Goal: Book appointment/travel/reservation

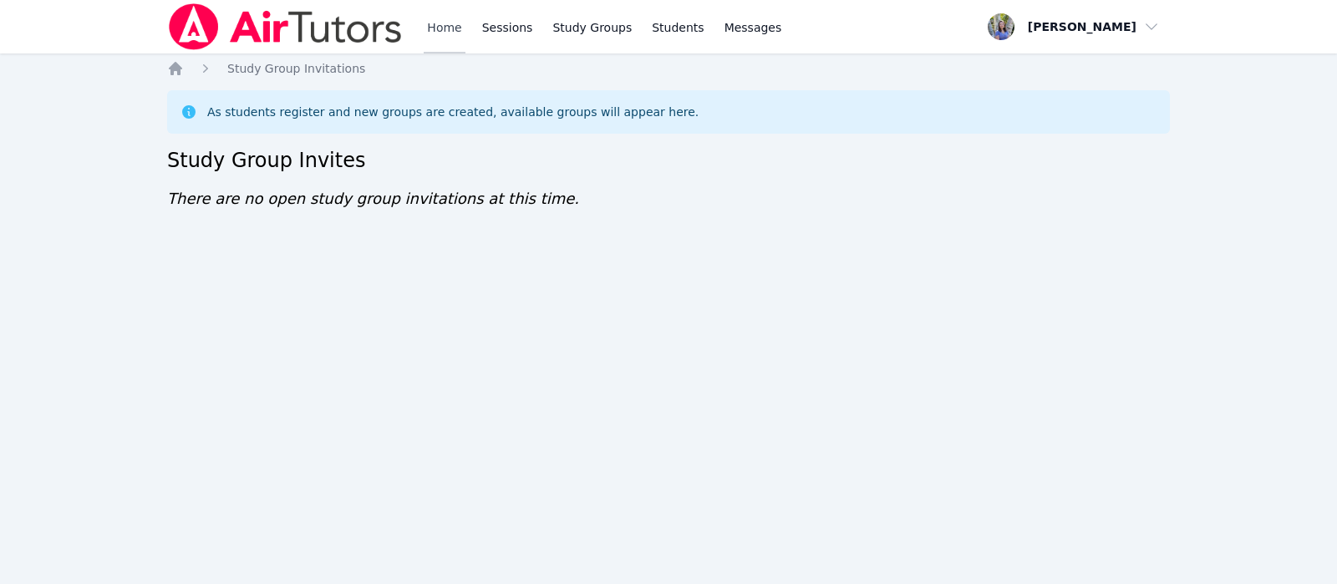
click at [429, 41] on link "Home" at bounding box center [444, 26] width 41 height 53
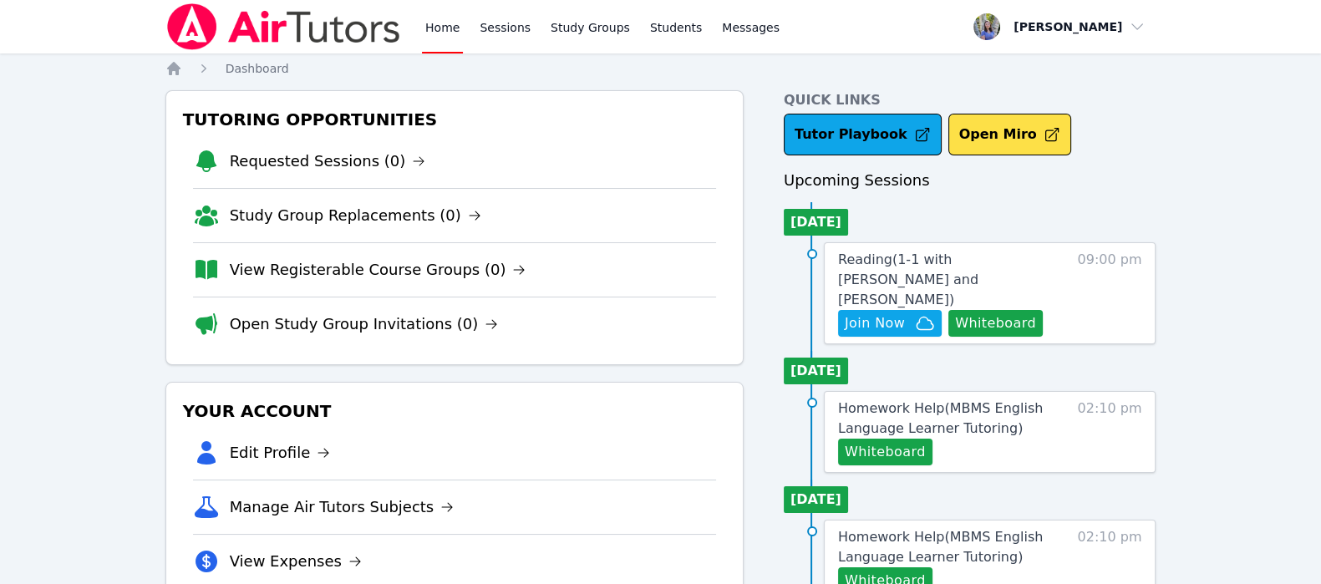
drag, startPoint x: 873, startPoint y: 292, endPoint x: 820, endPoint y: 303, distance: 53.9
click at [820, 303] on li "Reading ( 1-1 with Marko Bilonozhko and Tracie Hymer ) Hidden Join Now Whiteboa…" at bounding box center [970, 293] width 373 height 102
click at [915, 313] on icon "button" at bounding box center [925, 323] width 20 height 20
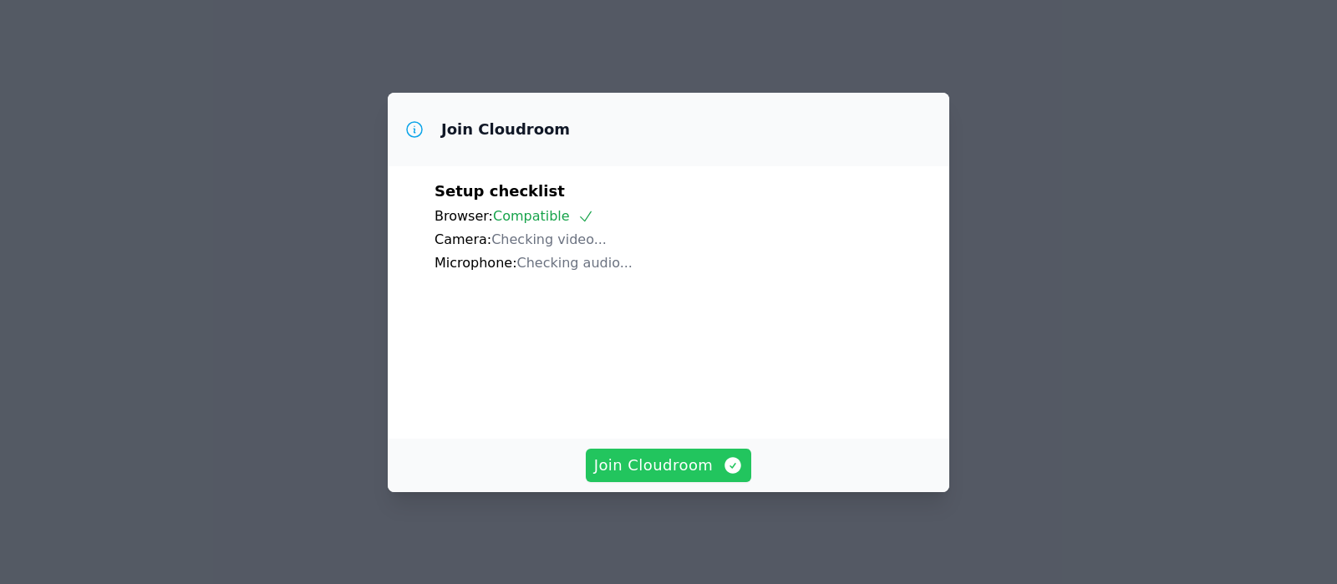
click at [625, 474] on span "Join Cloudroom" at bounding box center [669, 465] width 150 height 23
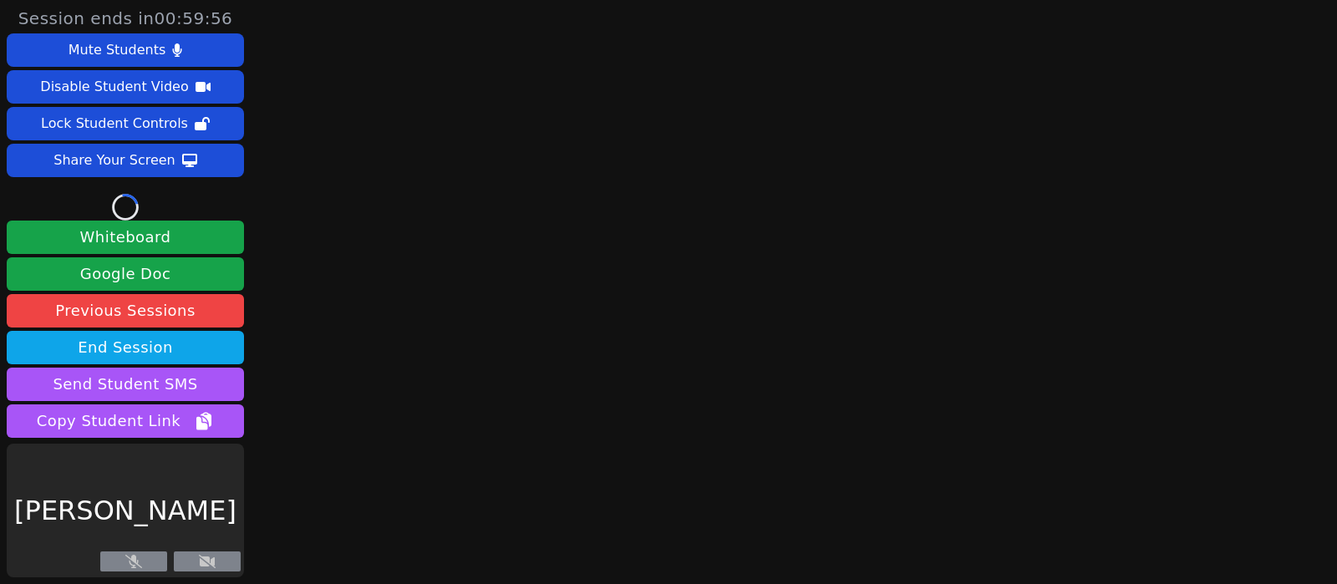
click at [625, 474] on main at bounding box center [785, 292] width 367 height 584
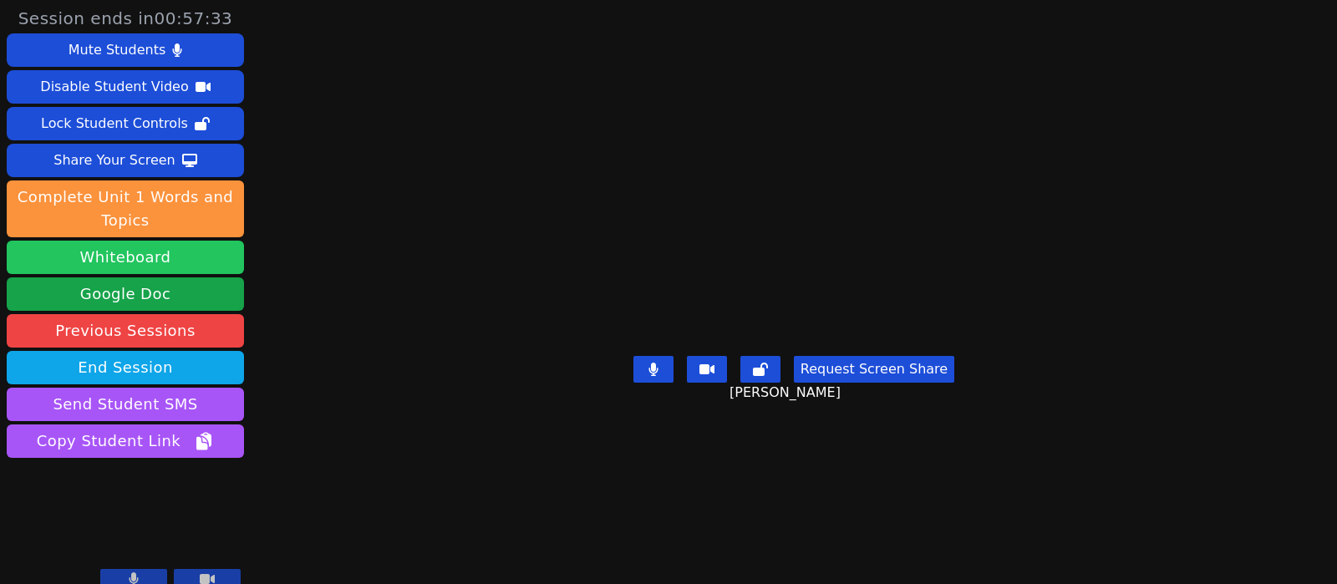
click at [218, 246] on button "Whiteboard" at bounding box center [125, 257] width 237 height 33
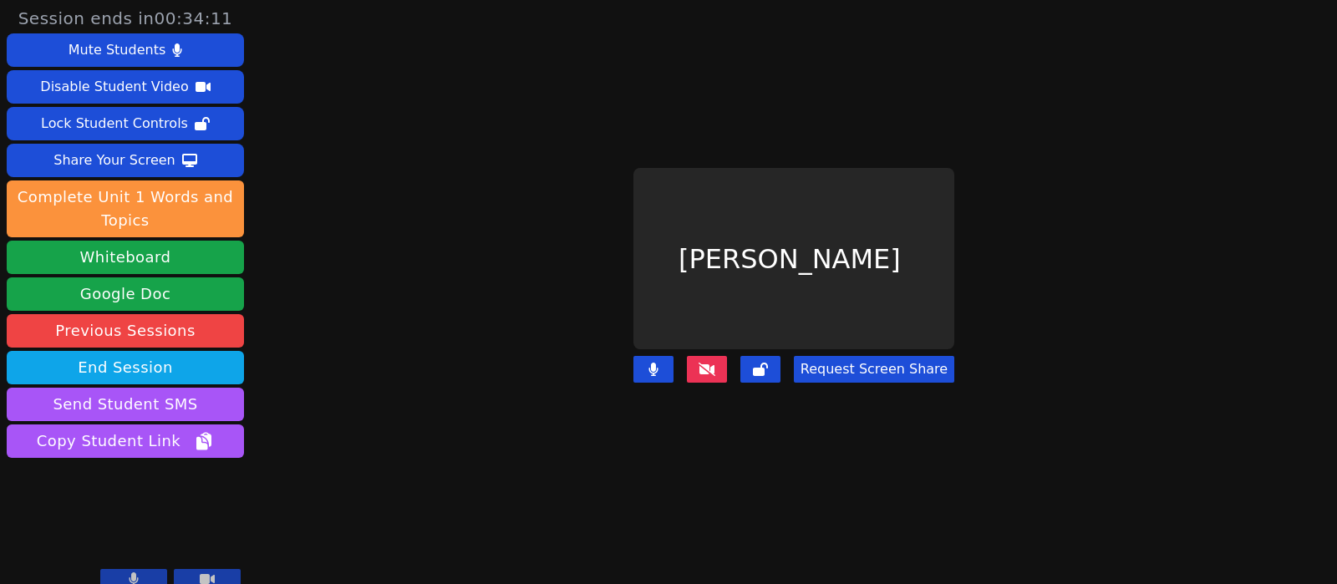
click at [706, 363] on icon at bounding box center [706, 369] width 17 height 13
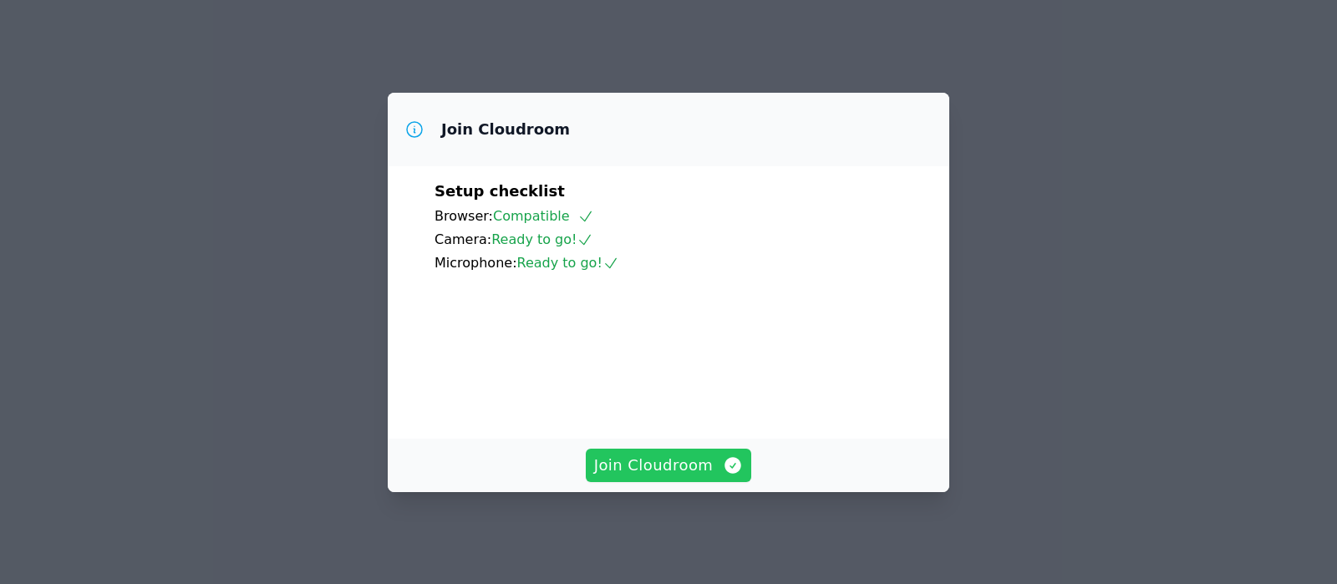
click at [623, 475] on span "Join Cloudroom" at bounding box center [669, 465] width 150 height 23
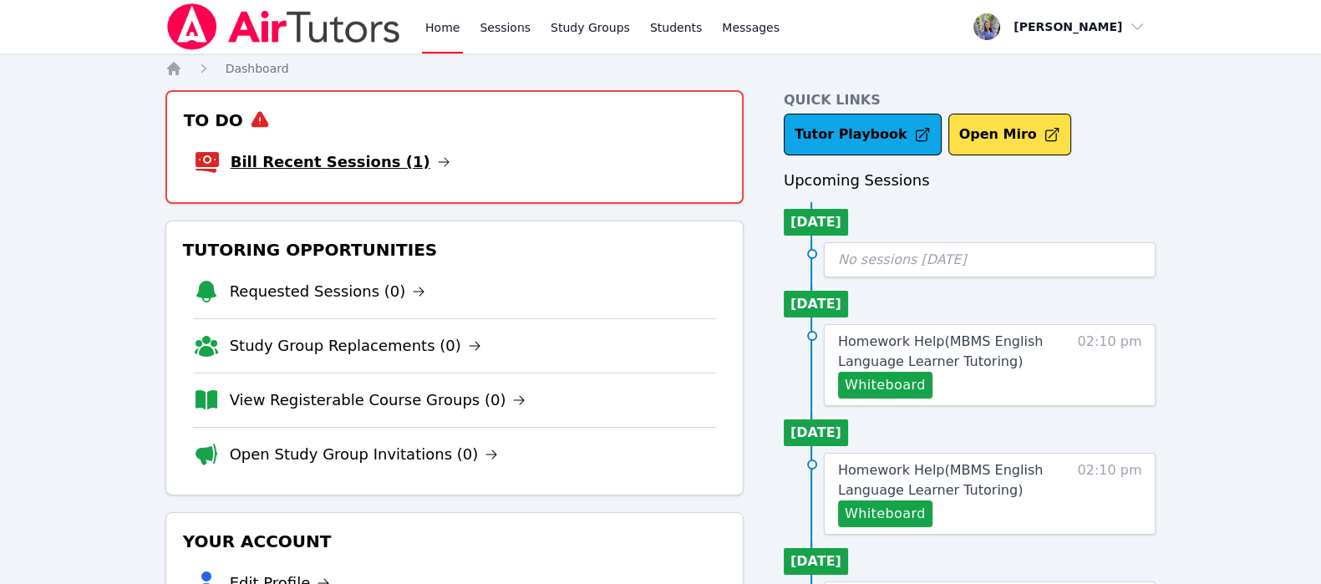
click at [255, 168] on link "Bill Recent Sessions (1)" at bounding box center [341, 161] width 220 height 23
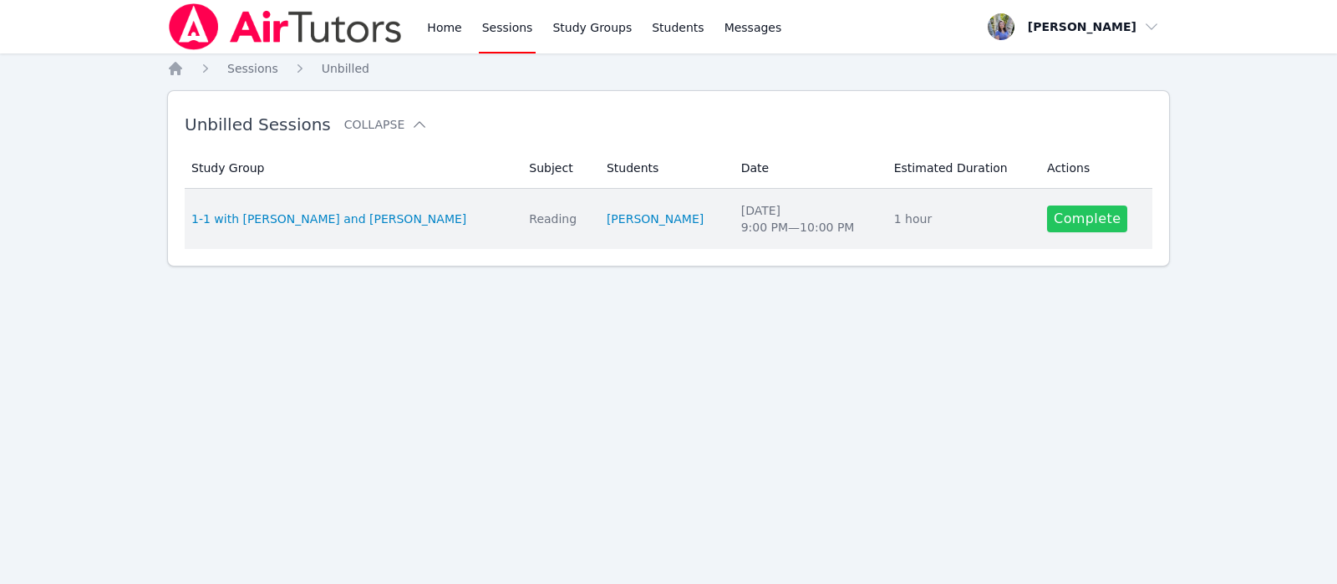
click at [1050, 226] on link "Complete" at bounding box center [1087, 219] width 80 height 27
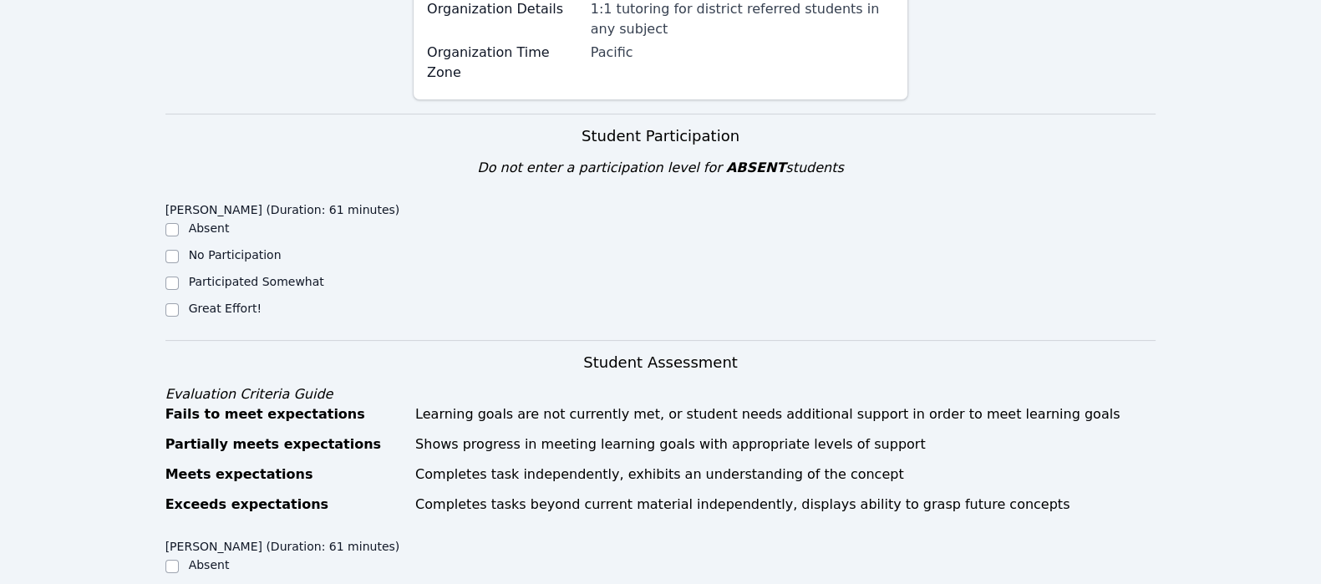
scroll to position [372, 0]
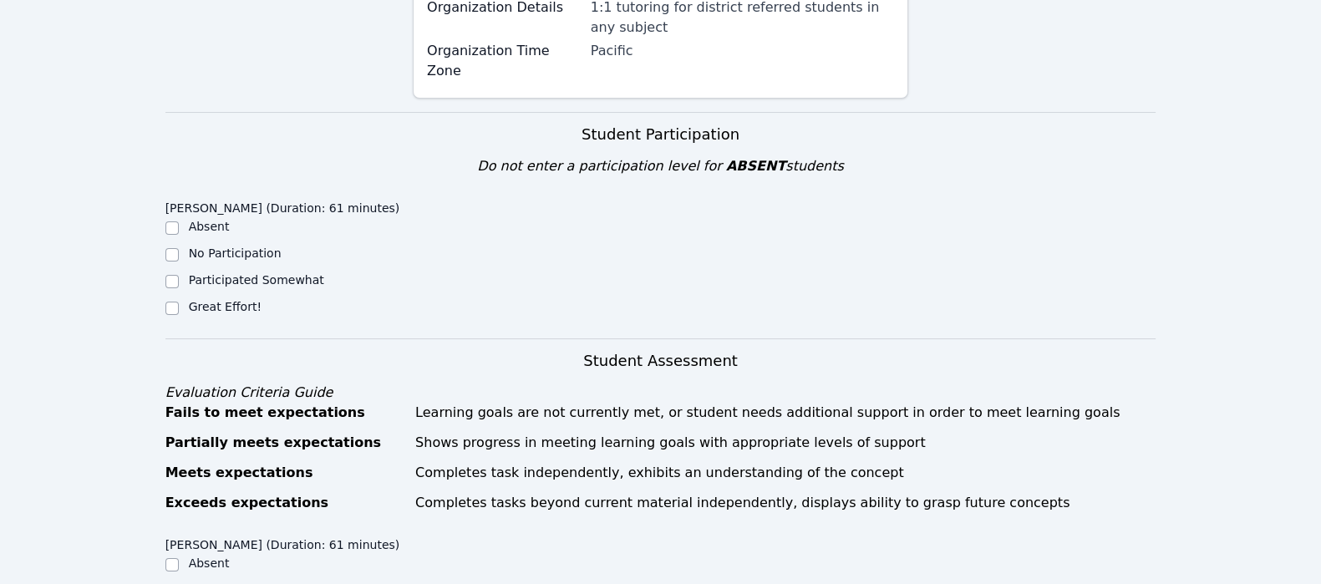
click at [211, 300] on label "Great Effort!" at bounding box center [225, 306] width 73 height 13
click at [179, 302] on input "Great Effort!" at bounding box center [171, 308] width 13 height 13
checkbox input "true"
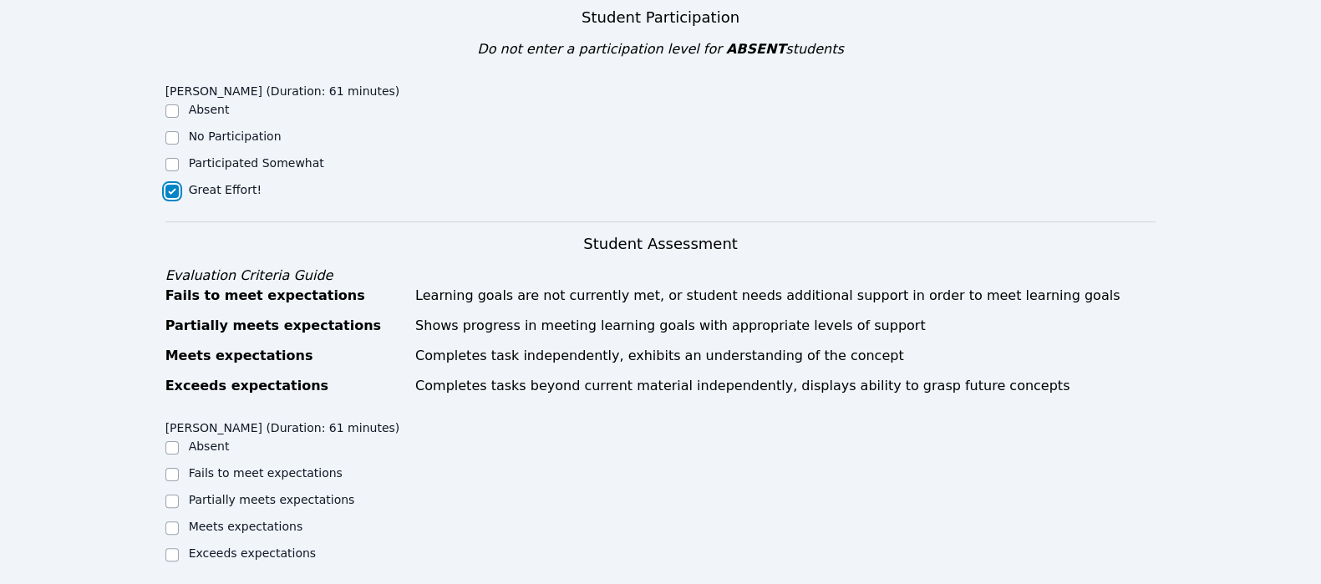
scroll to position [538, 0]
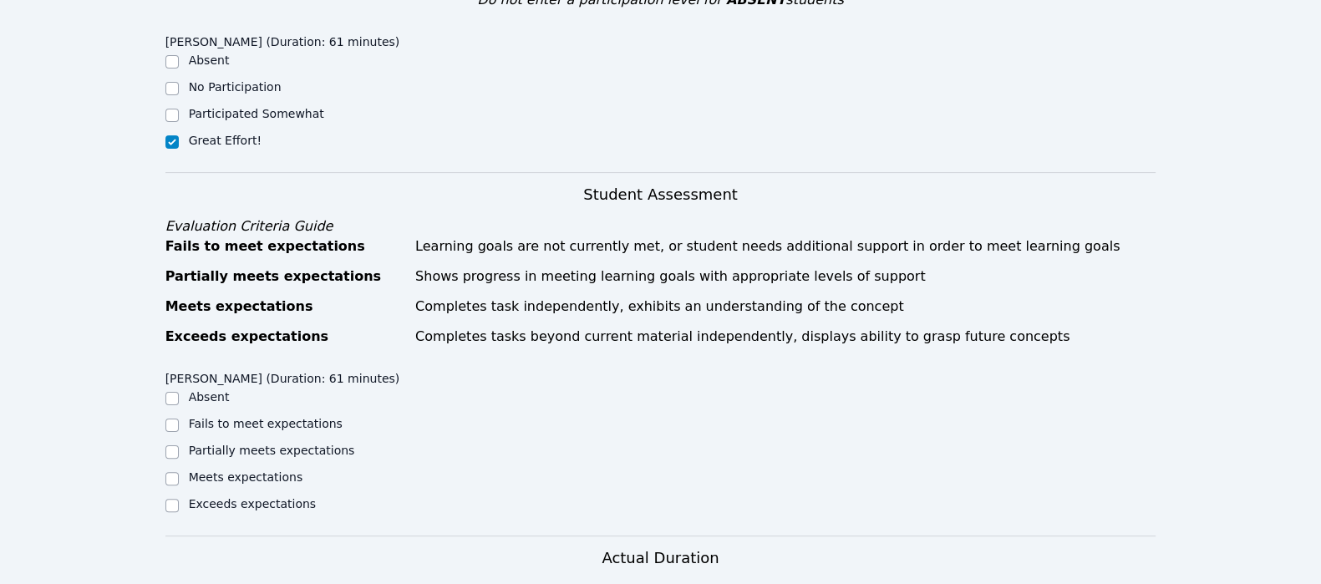
click at [254, 444] on label "Partially meets expectations" at bounding box center [272, 450] width 166 height 13
click at [179, 445] on input "Partially meets expectations" at bounding box center [171, 451] width 13 height 13
checkbox input "true"
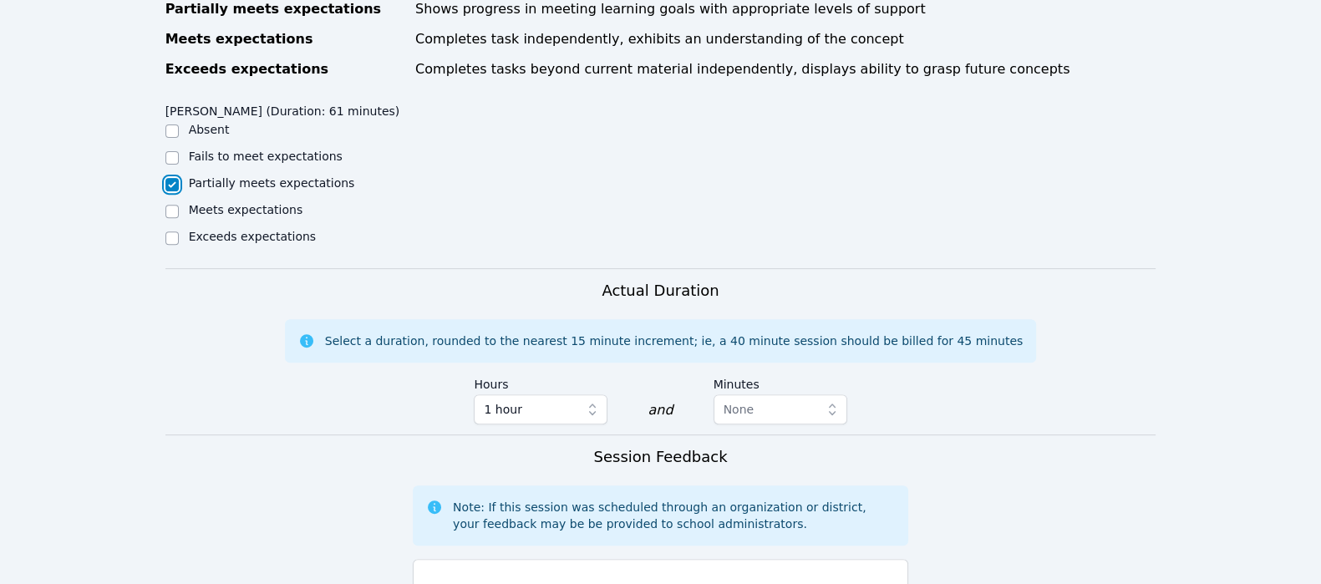
scroll to position [810, 0]
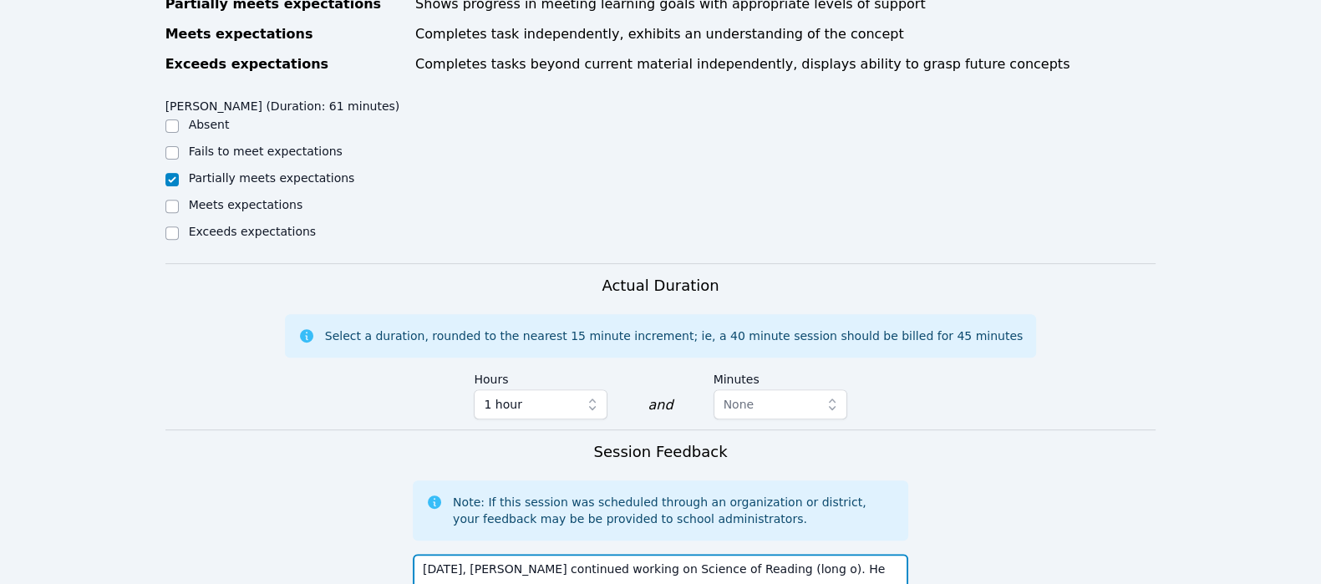
type textarea "Today, Mark continued working on Science of Reading (long o). He did great. We …"
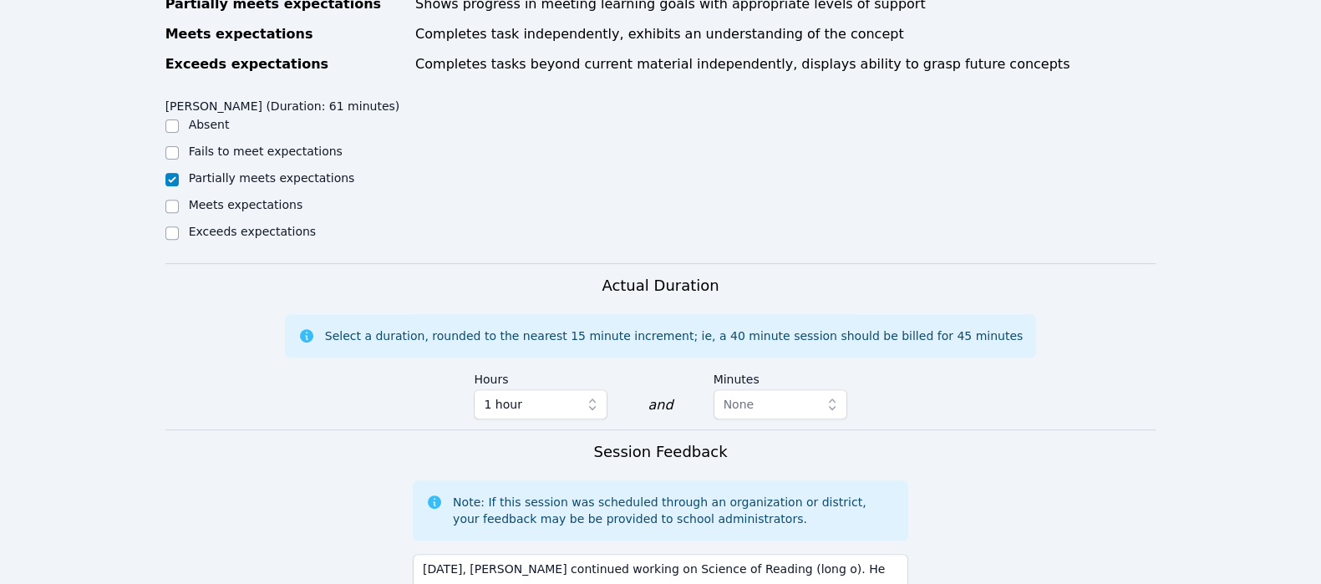
scroll to position [1163, 0]
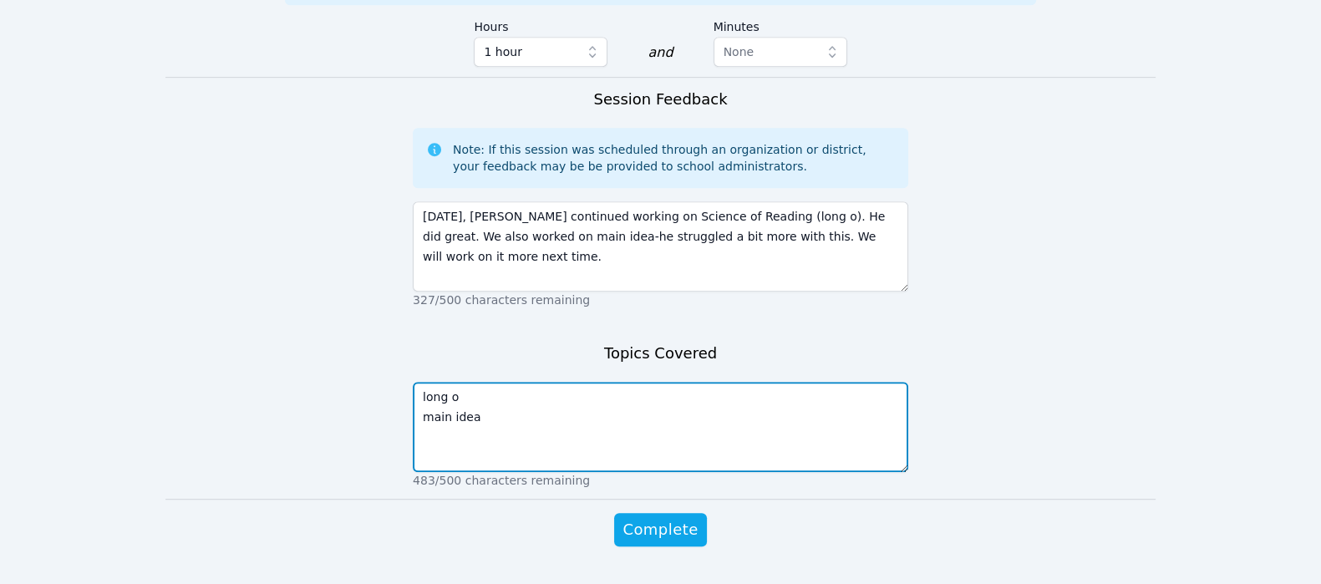
type textarea "long o main idea"
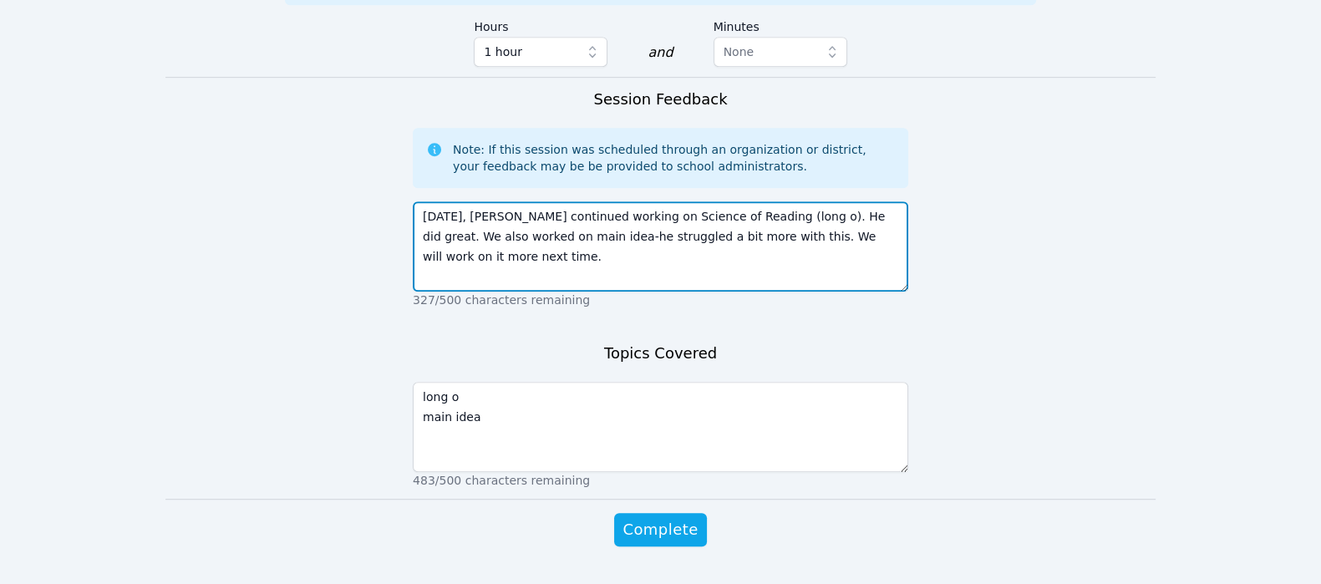
click at [898, 204] on textarea "Today, Mark continued working on Science of Reading (long o). He did great. We …" at bounding box center [660, 246] width 495 height 90
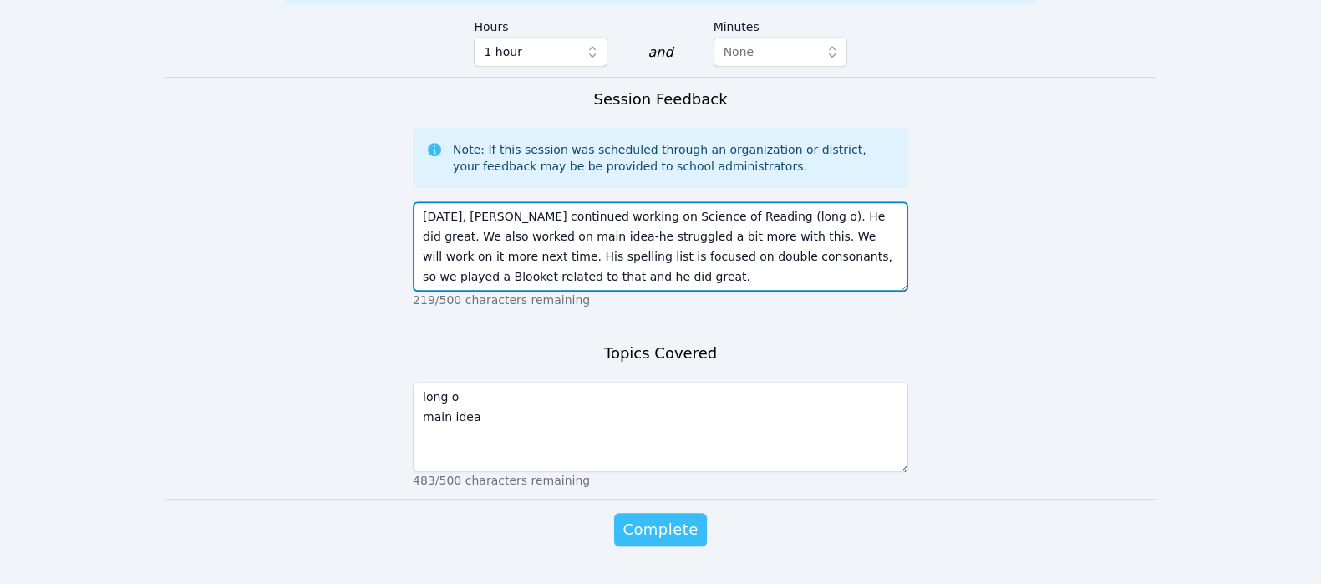
type textarea "Today, Mark continued working on Science of Reading (long o). He did great. We …"
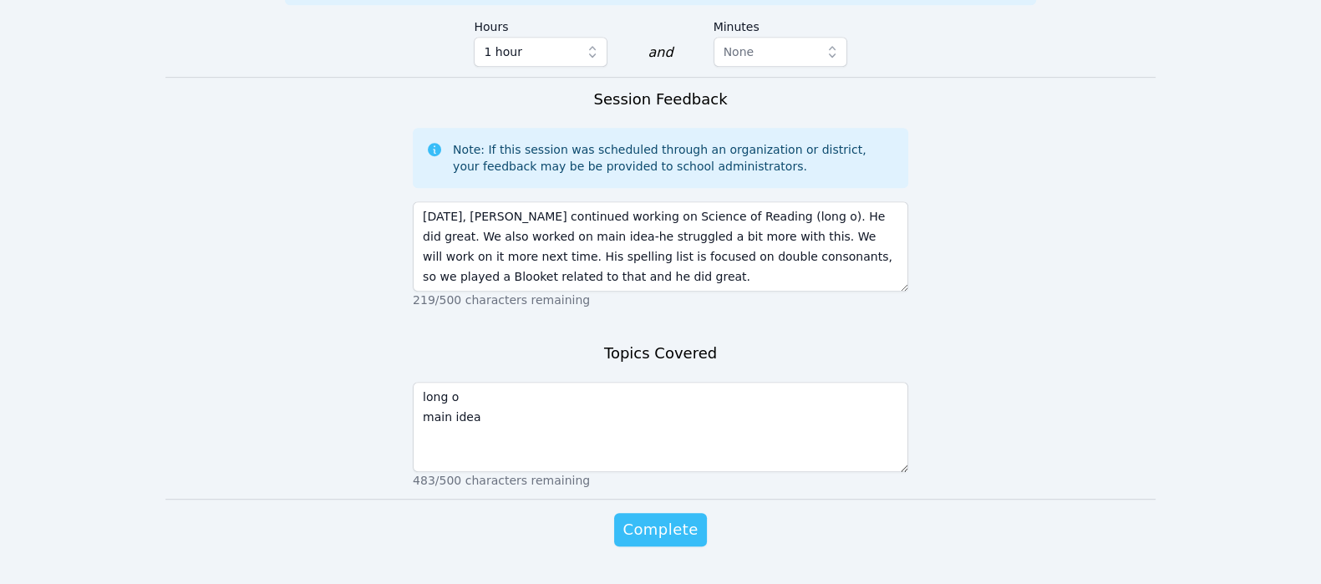
click at [653, 518] on span "Complete" at bounding box center [659, 529] width 75 height 23
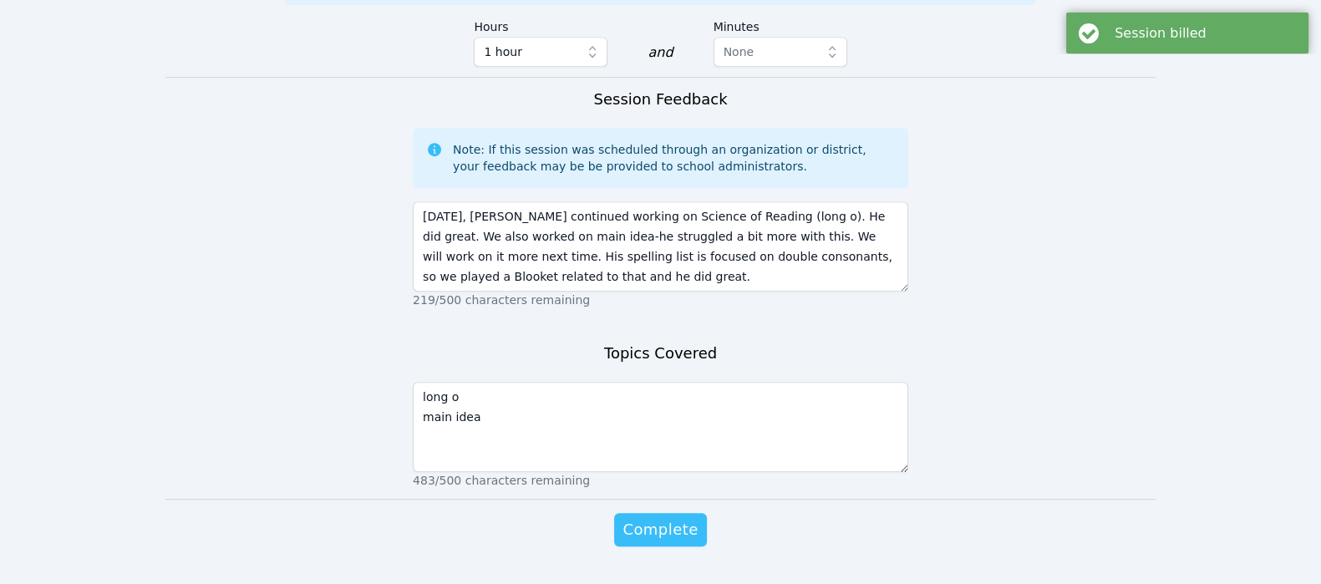
scroll to position [0, 0]
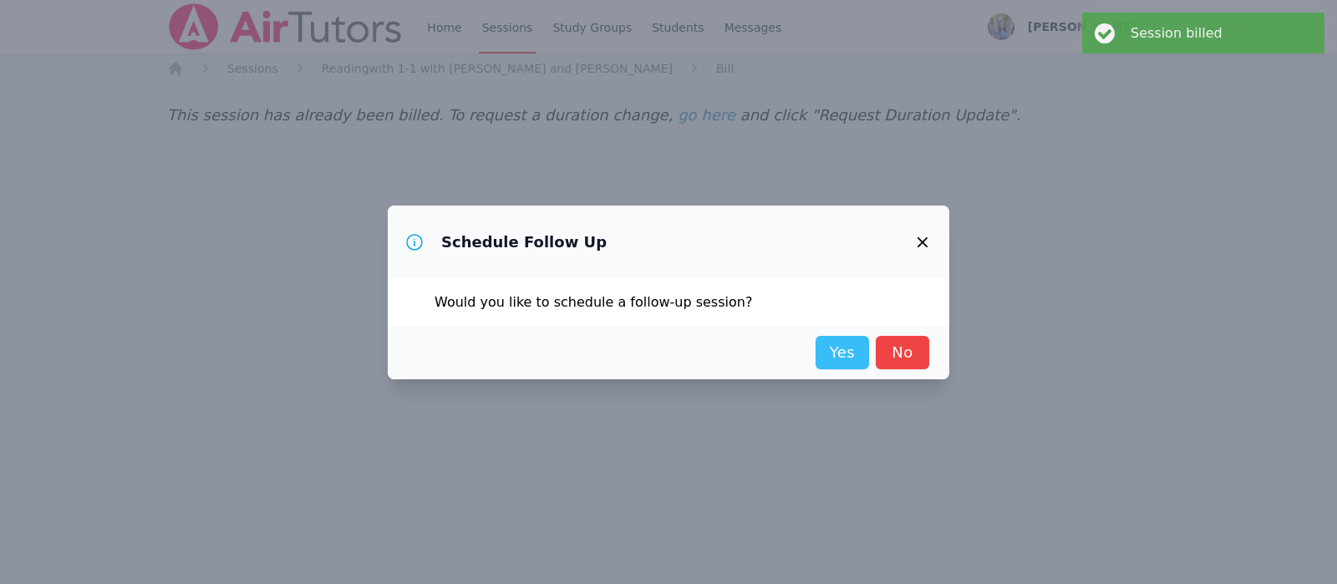
click at [840, 351] on link "Yes" at bounding box center [841, 352] width 53 height 33
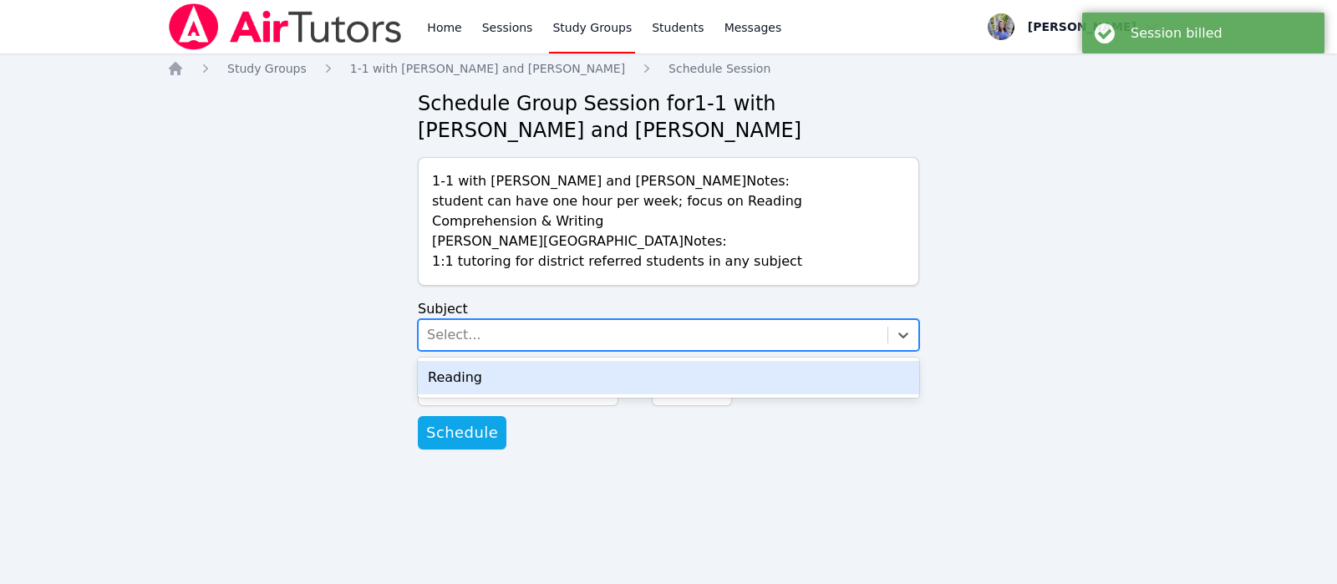
click at [822, 334] on div "Select..." at bounding box center [653, 335] width 469 height 30
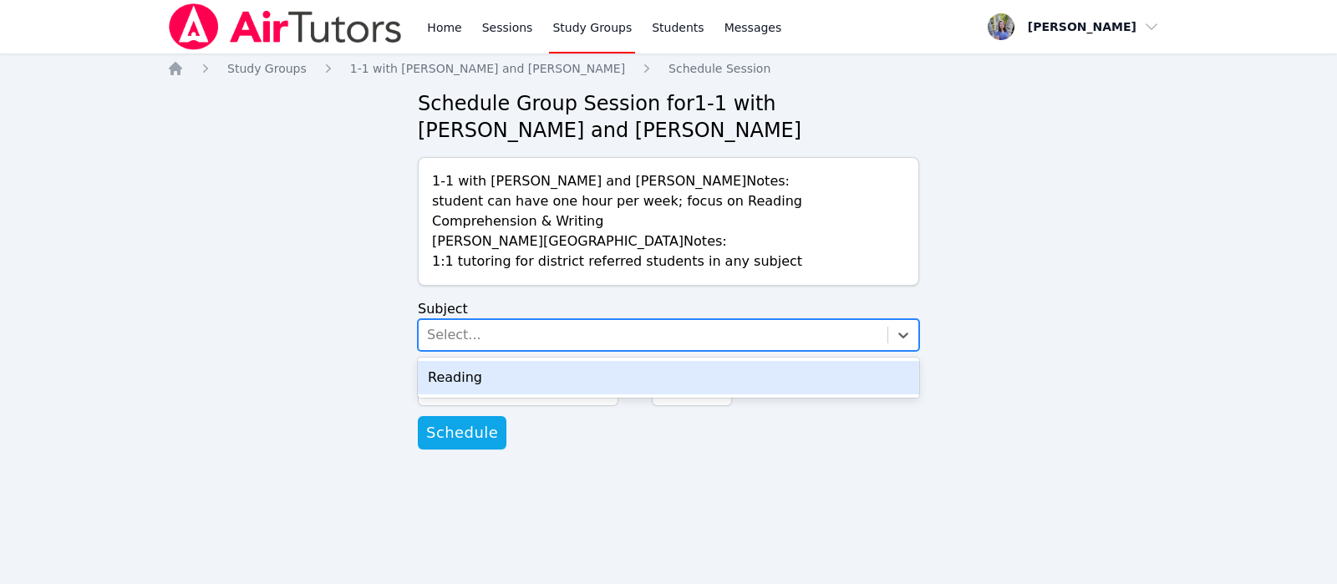
click at [820, 366] on div "Reading" at bounding box center [668, 377] width 501 height 33
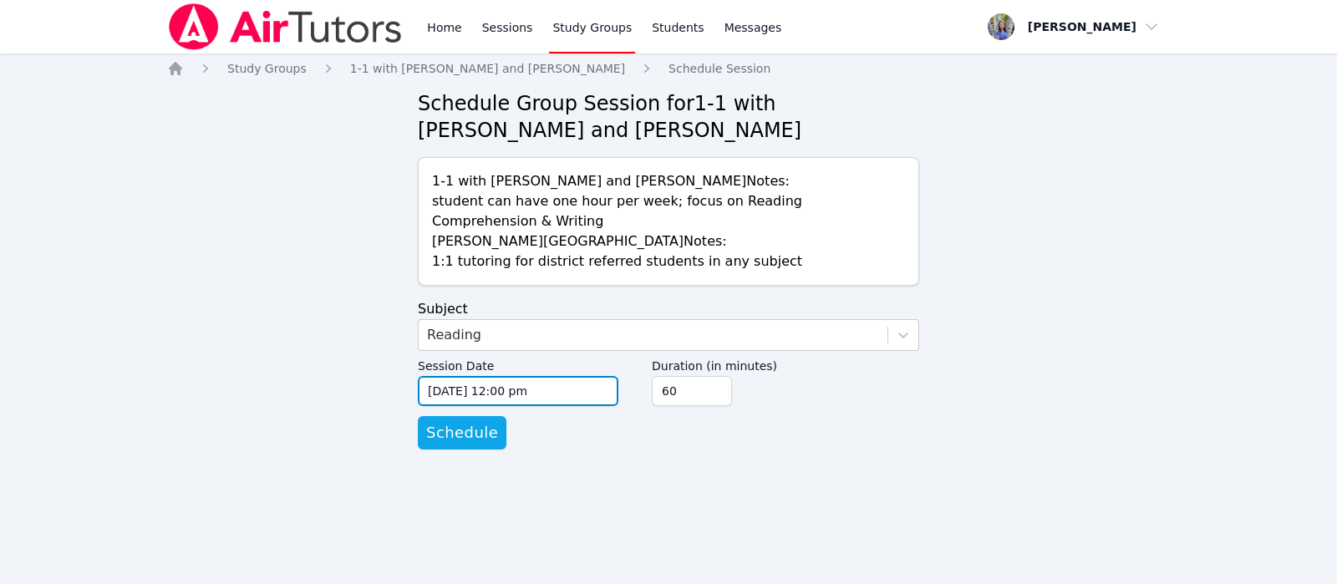
click at [471, 394] on input "09/18/2025 12:00 pm" at bounding box center [518, 391] width 201 height 30
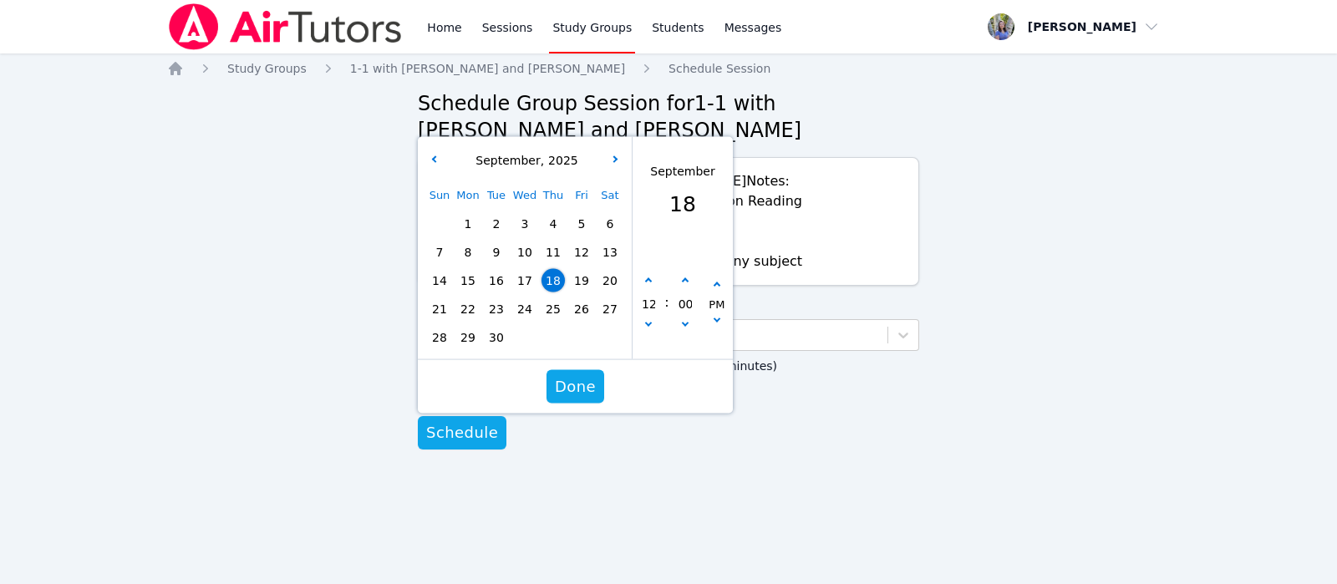
click at [545, 304] on span "25" at bounding box center [552, 308] width 23 height 23
click at [645, 274] on button "button" at bounding box center [648, 281] width 17 height 17
type input "09/25/2025 01:00 pm"
type input "01"
click at [645, 274] on button "button" at bounding box center [648, 281] width 17 height 17
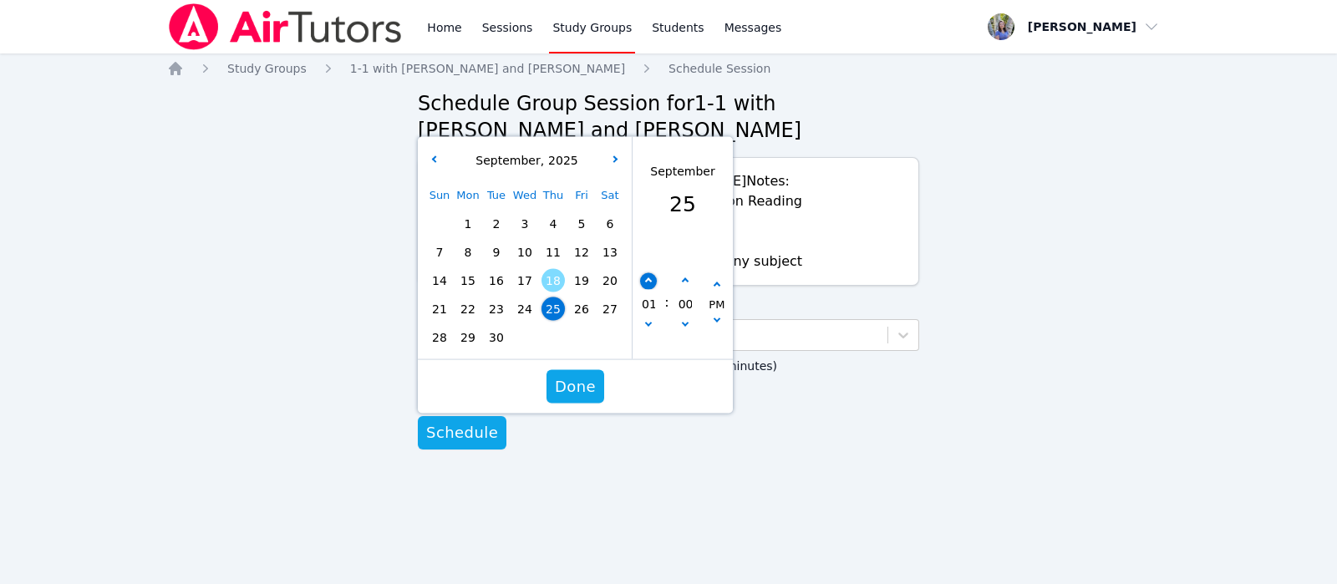
type input "09/25/2025 02:00 pm"
type input "02"
click at [645, 274] on button "button" at bounding box center [648, 281] width 17 height 17
type input "09/25/2025 03:00 pm"
type input "03"
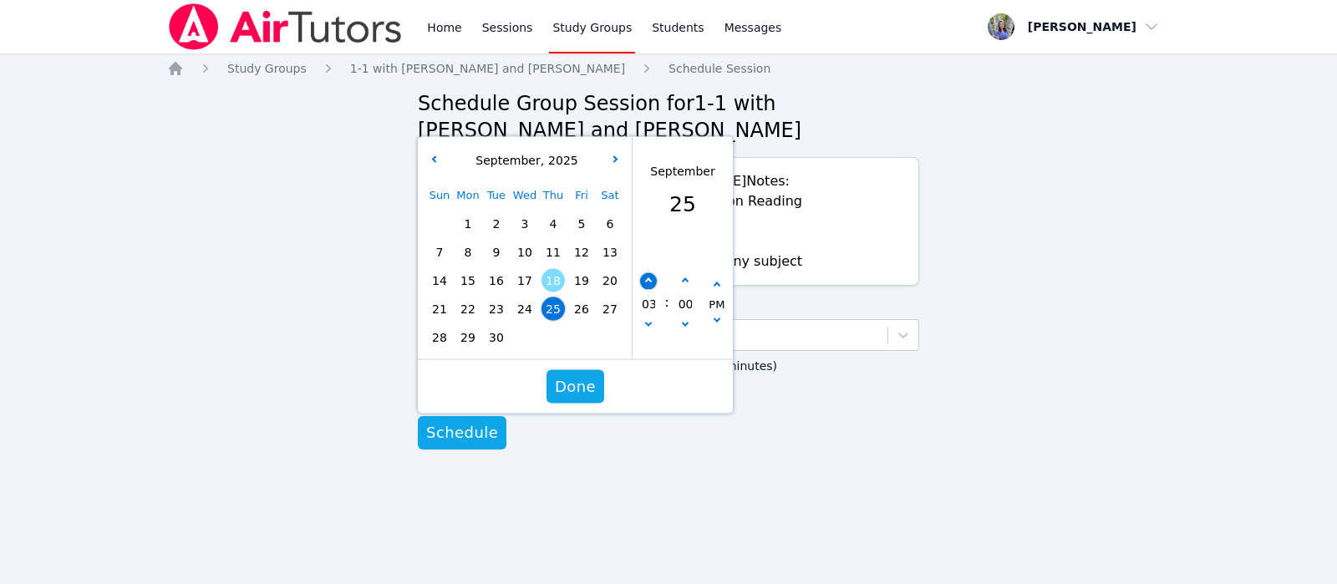
click at [645, 274] on button "button" at bounding box center [648, 281] width 17 height 17
type input "09/25/2025 04:00 pm"
type input "04"
click at [645, 274] on button "button" at bounding box center [648, 281] width 17 height 17
type input "09/25/2025 05:00 pm"
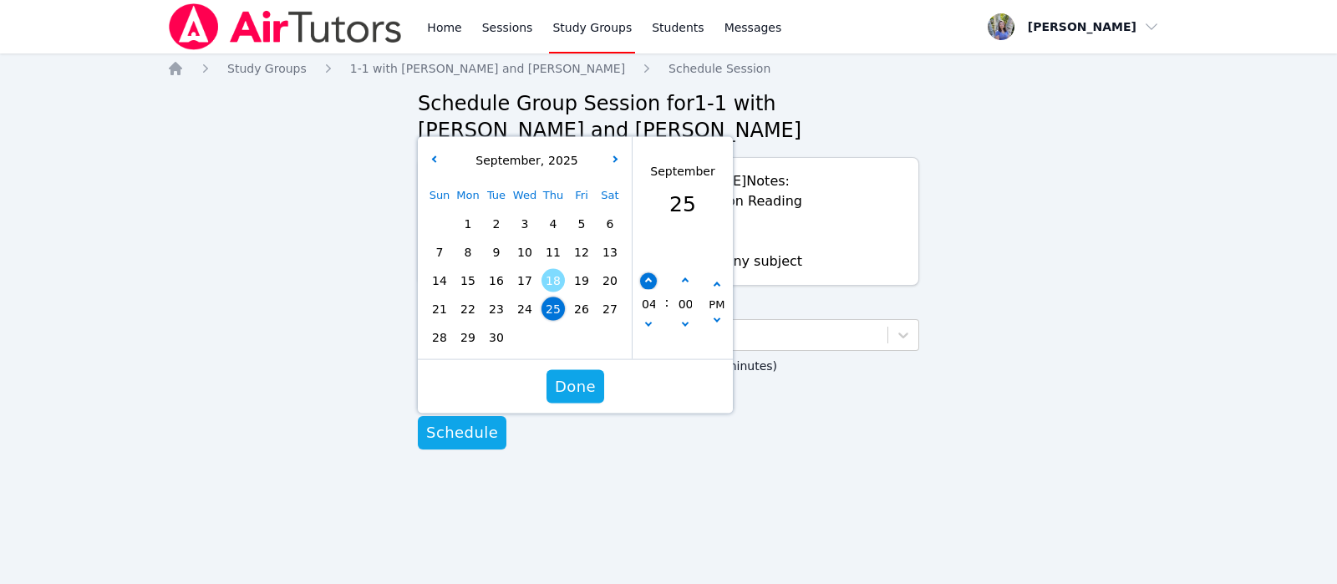
type input "05"
click at [645, 274] on button "button" at bounding box center [648, 281] width 17 height 17
type input "09/25/2025 06:00 pm"
type input "06"
click at [645, 274] on button "button" at bounding box center [648, 281] width 17 height 17
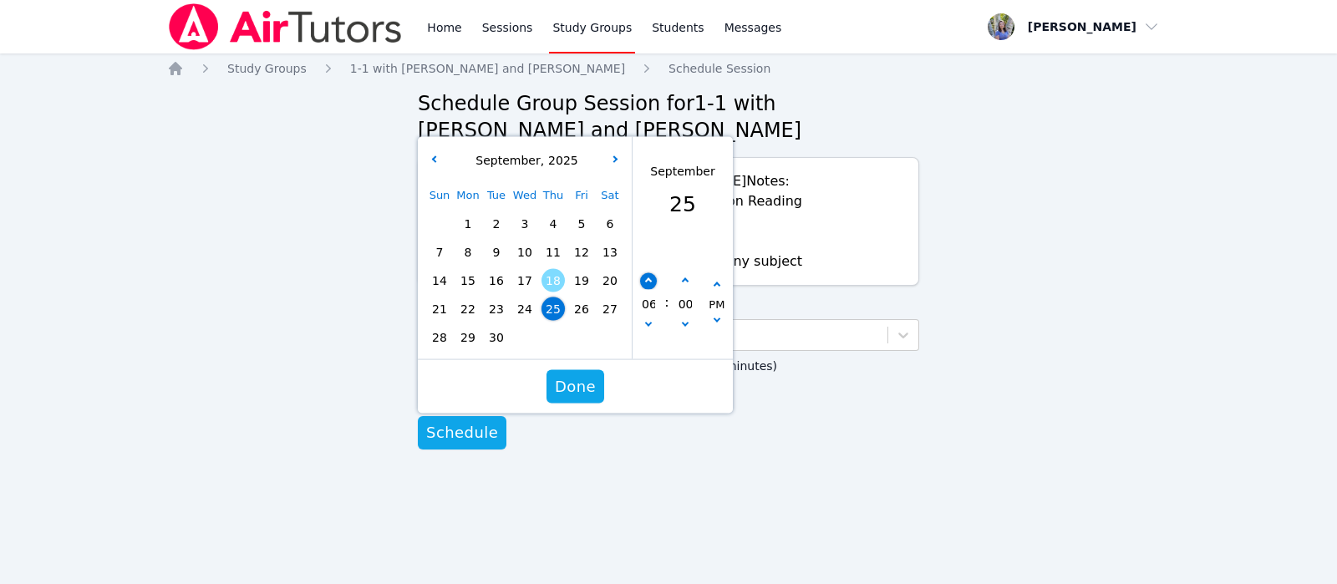
type input "09/25/2025 07:00 pm"
type input "07"
click at [645, 274] on button "button" at bounding box center [648, 281] width 17 height 17
type input "09/25/2025 08:00 pm"
type input "08"
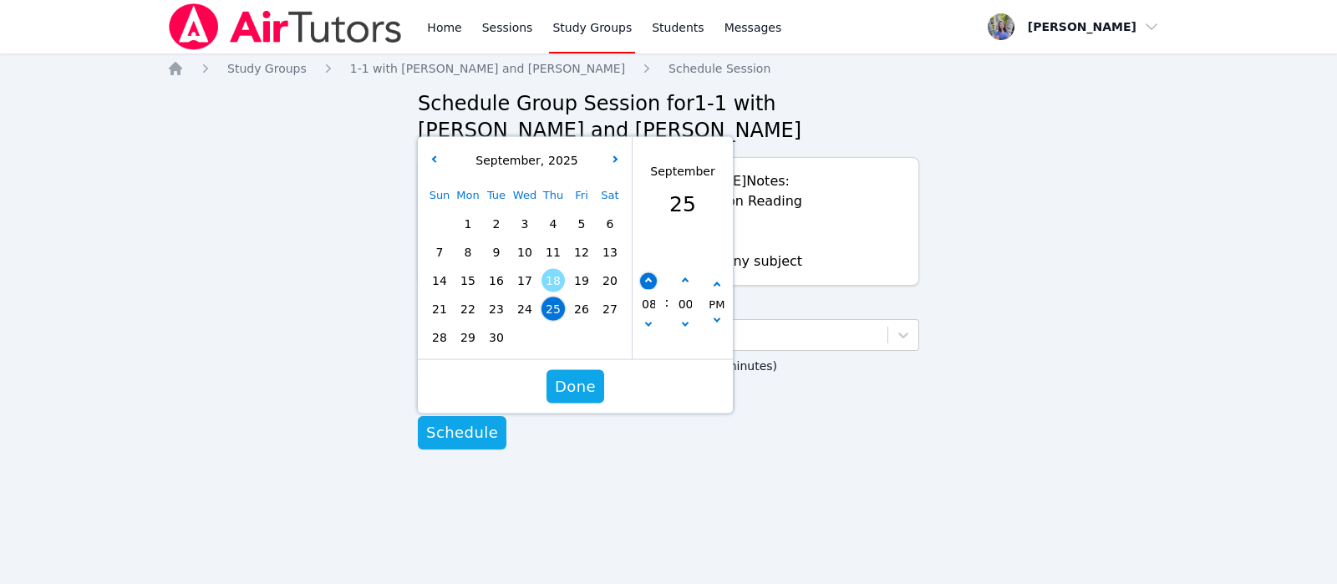
click at [645, 274] on button "button" at bounding box center [648, 281] width 17 height 17
type input "09/25/2025 09:00 pm"
type input "09"
click at [574, 389] on span "Done" at bounding box center [575, 386] width 41 height 23
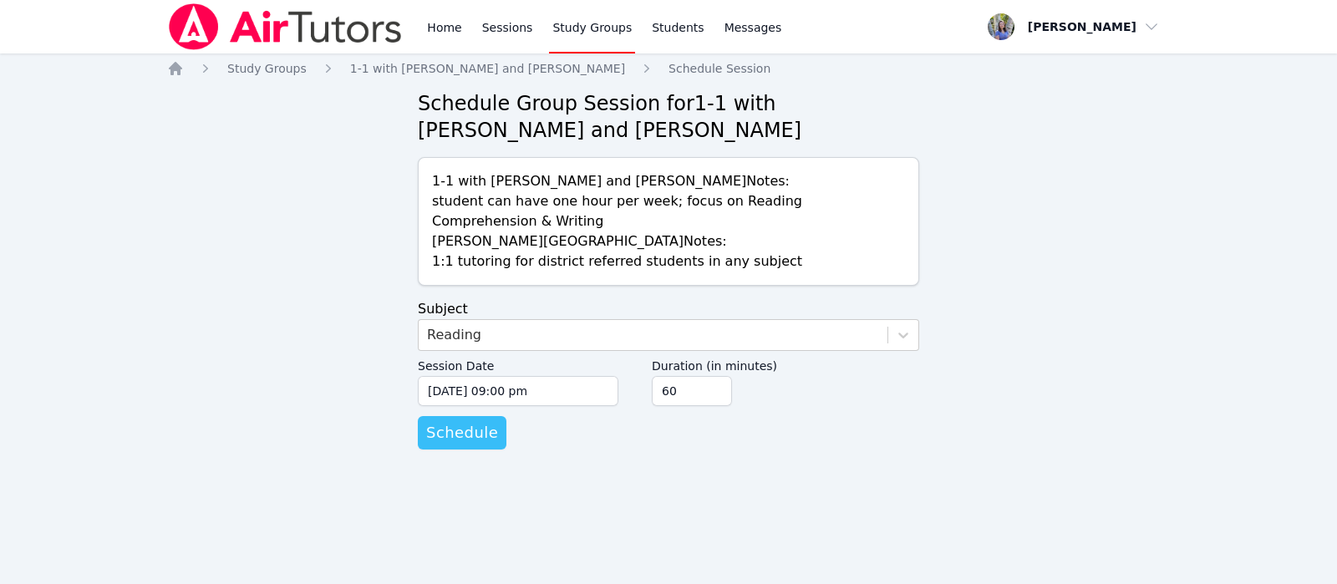
click at [472, 440] on span "Schedule" at bounding box center [462, 432] width 72 height 23
